Goal: Transaction & Acquisition: Obtain resource

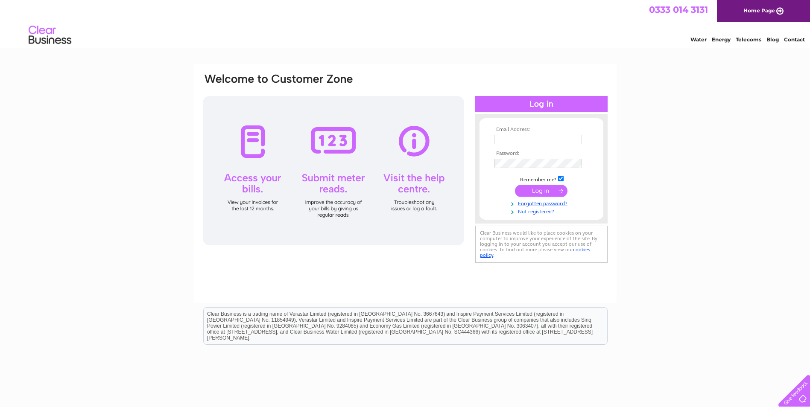
type input "highmeresautos@hotmail.co.uk"
click at [541, 190] on input "submit" at bounding box center [541, 191] width 52 height 12
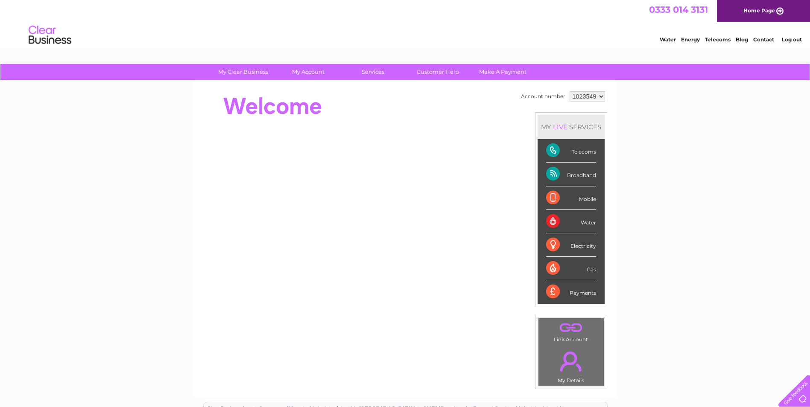
click at [792, 38] on link "Log out" at bounding box center [791, 39] width 20 height 6
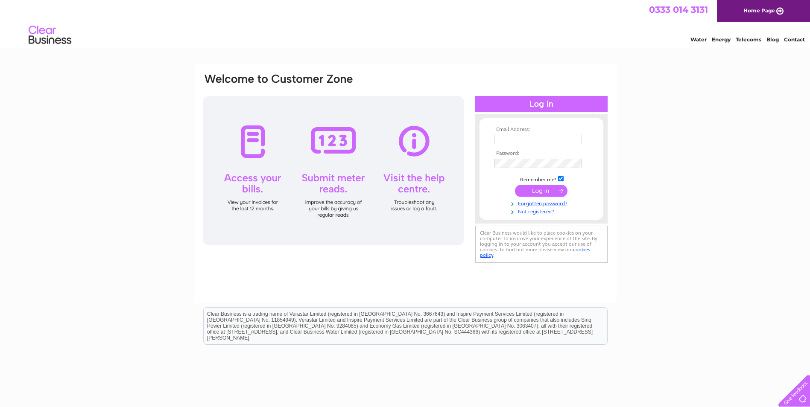
type input "highmeresautos@hotmail.co.uk"
click at [538, 187] on input "submit" at bounding box center [541, 191] width 52 height 12
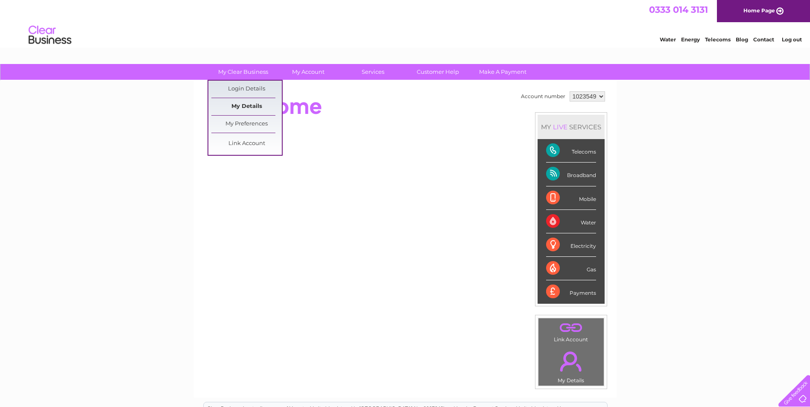
click at [239, 105] on link "My Details" at bounding box center [246, 106] width 70 height 17
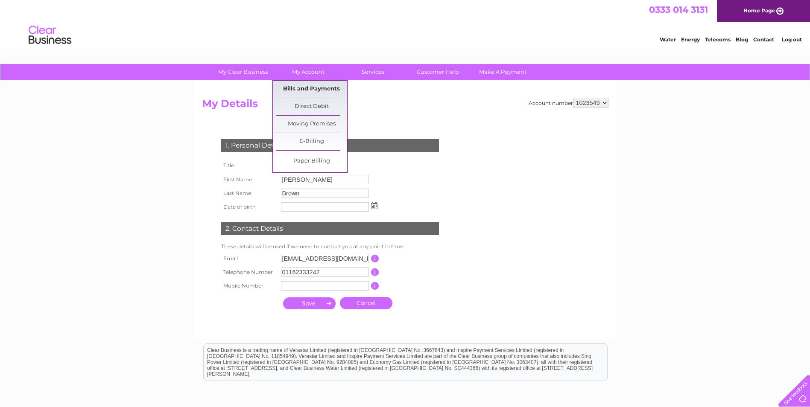
click at [297, 89] on link "Bills and Payments" at bounding box center [311, 89] width 70 height 17
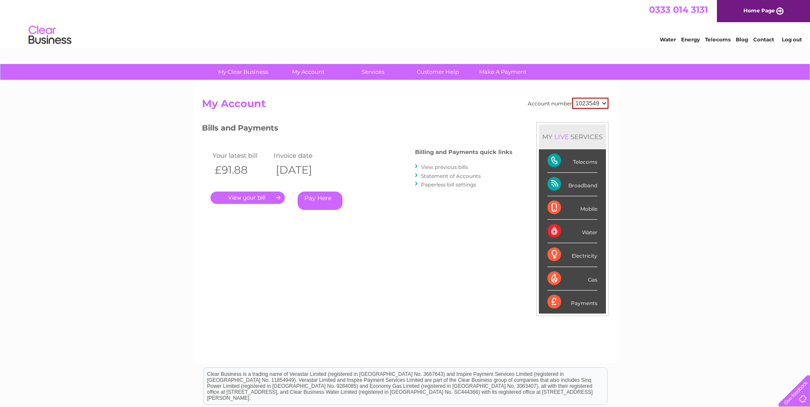
click at [256, 197] on link "." at bounding box center [247, 198] width 74 height 12
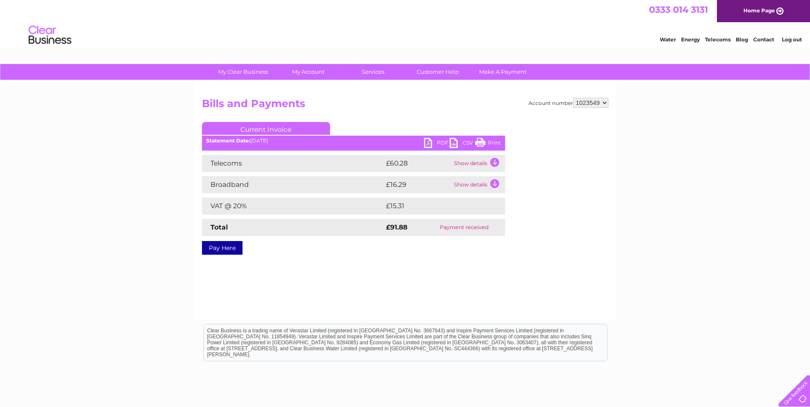
click at [438, 141] on link "PDF" at bounding box center [437, 144] width 26 height 12
click at [791, 39] on link "Log out" at bounding box center [791, 39] width 20 height 6
